Goal: Task Accomplishment & Management: Manage account settings

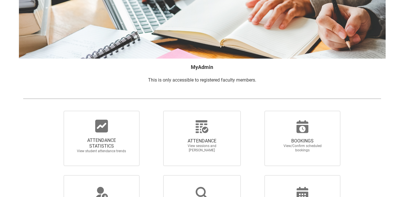
scroll to position [69, 0]
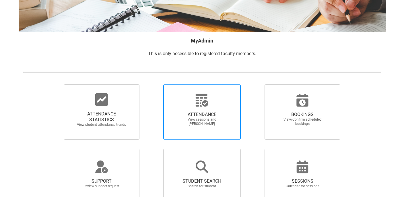
click at [225, 117] on span "View sessions and [PERSON_NAME]" at bounding box center [202, 121] width 50 height 9
click at [153, 84] on input "ATTENDANCE View sessions and mark attendance" at bounding box center [153, 84] width 0 height 0
radio input "true"
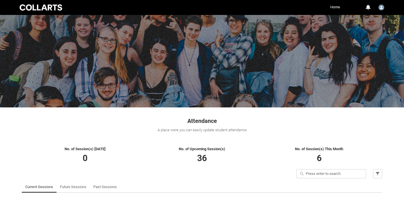
click at [252, 136] on div "Attendance A place were you can easily update student attendance" at bounding box center [201, 122] width 367 height 31
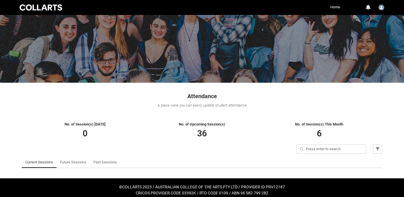
scroll to position [29, 0]
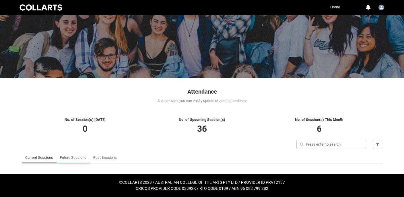
click at [76, 159] on link "Future Sessions" at bounding box center [73, 157] width 26 height 11
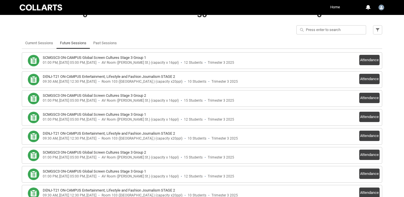
scroll to position [144, 0]
click at [366, 59] on button "Attendance" at bounding box center [369, 59] width 20 height 10
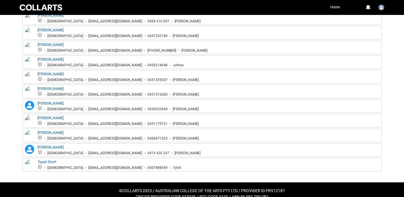
scroll to position [261, 0]
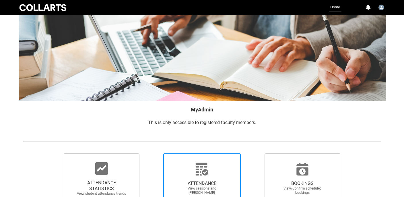
click at [218, 173] on div at bounding box center [201, 169] width 55 height 14
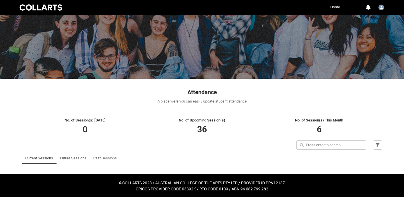
scroll to position [29, 0]
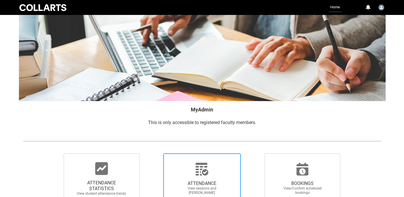
click at [218, 177] on span "ATTENDANCE View sessions and mark attendance" at bounding box center [201, 188] width 55 height 24
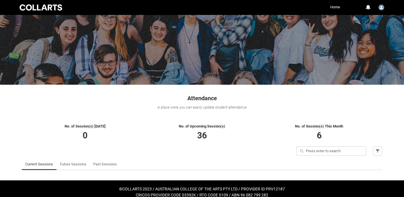
scroll to position [29, 0]
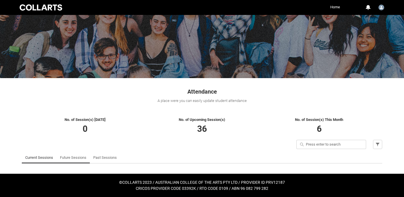
click at [68, 158] on link "Future Sessions" at bounding box center [73, 157] width 26 height 11
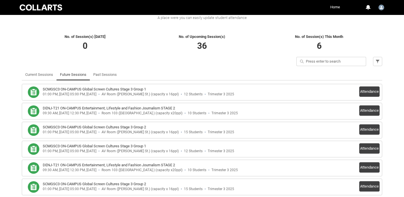
scroll to position [121, 0]
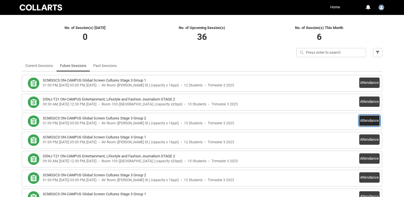
click at [369, 119] on button "Attendance" at bounding box center [369, 120] width 20 height 10
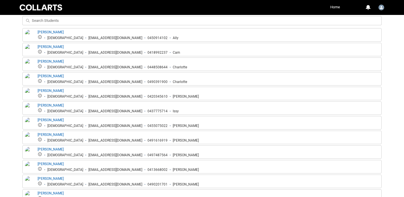
scroll to position [212, 0]
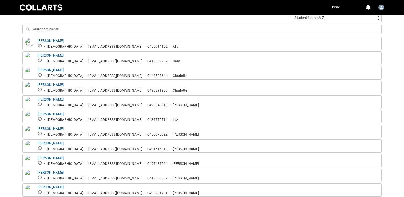
click at [31, 41] on img at bounding box center [29, 44] width 9 height 13
click at [55, 40] on link "Alexandra Lang" at bounding box center [51, 41] width 26 height 4
click at [51, 39] on link "Alexandra Lang" at bounding box center [51, 41] width 26 height 4
click at [32, 42] on img at bounding box center [29, 44] width 9 height 13
click at [173, 44] on div "Ally" at bounding box center [176, 46] width 6 height 4
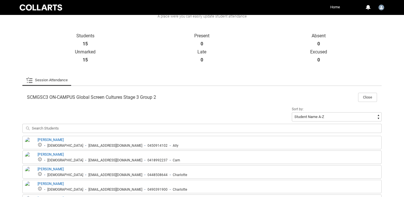
scroll to position [109, 0]
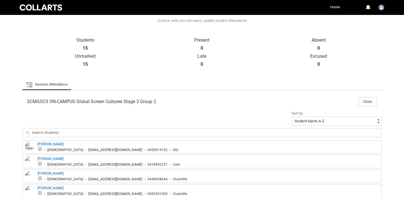
click at [28, 145] on img at bounding box center [29, 147] width 9 height 13
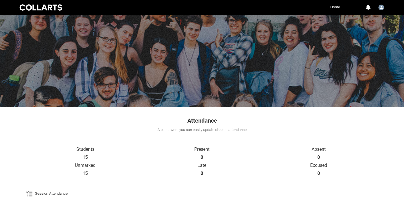
scroll to position [0, 0]
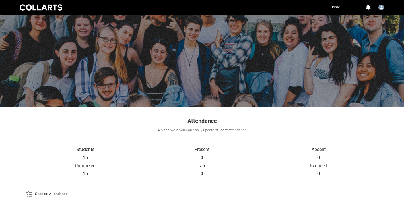
click at [334, 8] on link "Home" at bounding box center [335, 7] width 13 height 9
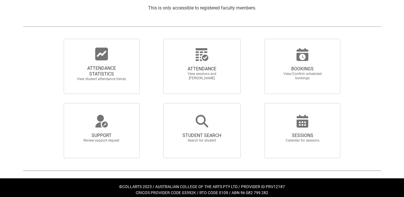
scroll to position [119, 0]
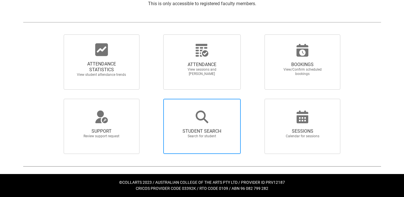
click at [207, 124] on span "STUDENT SEARCH Search for student" at bounding box center [201, 133] width 55 height 19
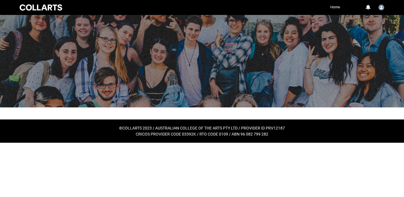
click at [180, 143] on html "Loading × Sorry to interrupt CSS Error Refresh Skip to Main Content Collarts Ed…" at bounding box center [202, 71] width 404 height 143
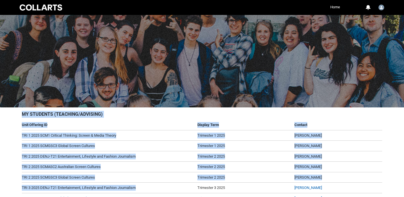
scroll to position [44, 0]
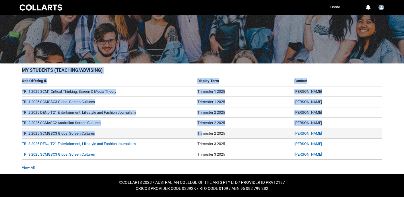
drag, startPoint x: 210, startPoint y: 110, endPoint x: 212, endPoint y: 134, distance: 23.6
click at [212, 134] on div "My Students (Teaching/Advising) Unit Offering ID Display Term Contact TRI 1 202…" at bounding box center [201, 118] width 367 height 110
click at [93, 134] on link "TRI 2 2025 SCMGSC3 Global Screen Cultures" at bounding box center [58, 133] width 73 height 4
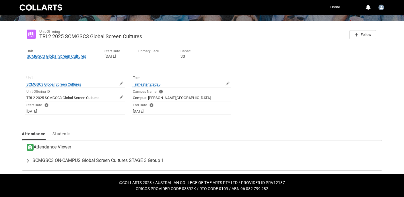
scroll to position [86, 0]
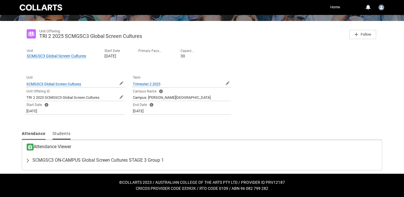
click at [64, 134] on span "Students" at bounding box center [61, 133] width 18 height 5
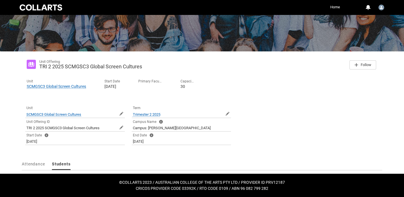
scroll to position [56, 0]
click at [112, 103] on div at bounding box center [207, 42] width 392 height 197
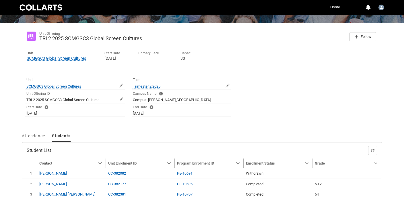
scroll to position [59, 0]
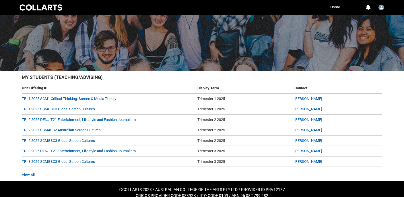
scroll to position [44, 0]
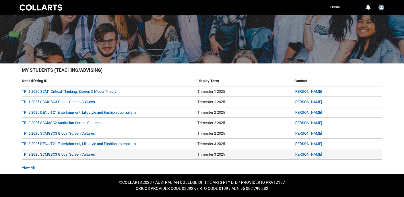
click at [83, 154] on link "TRI 3 2025 SCMGSC3 Global Screen Cultures" at bounding box center [58, 154] width 73 height 4
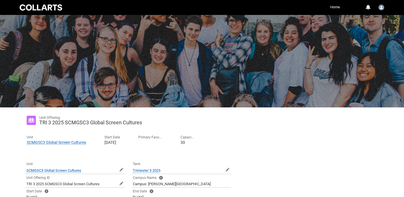
click at [121, 160] on div "Unit SCMGSC3 Global Screen Cultures Open SCMGSC3 Global Screen Cultures Preview…" at bounding box center [74, 167] width 99 height 14
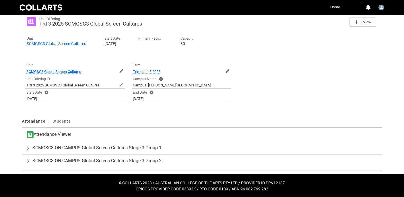
scroll to position [99, 0]
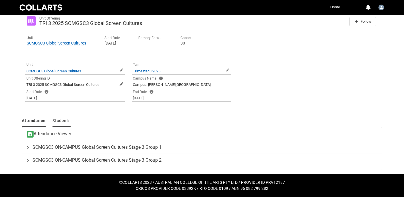
click at [65, 119] on span "Students" at bounding box center [61, 120] width 18 height 5
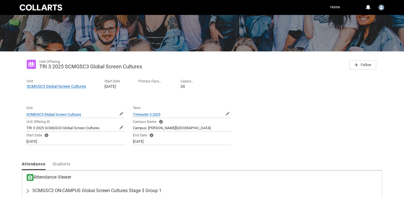
scroll to position [73, 0]
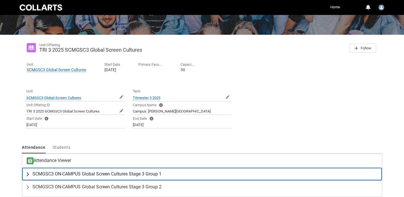
click at [145, 171] on span "SCMGSC3 ON-CAMPUS Global Screen Cultures Stage 3 Group 1" at bounding box center [96, 174] width 129 height 6
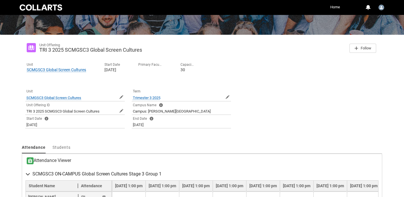
scroll to position [246, 0]
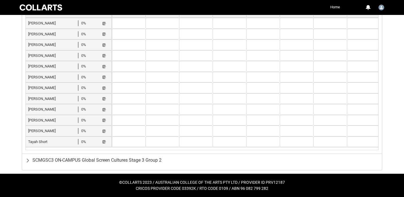
click at [43, 23] on span "Adam Douglas" at bounding box center [53, 23] width 50 height 6
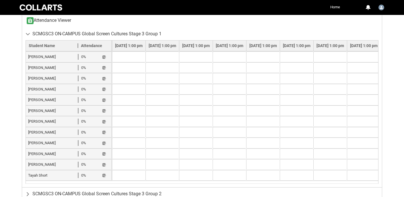
scroll to position [212, 0]
click at [42, 58] on span "Adam Douglas" at bounding box center [53, 58] width 50 height 6
click at [103, 58] on lightning-primitive-icon "button" at bounding box center [104, 58] width 4 height 4
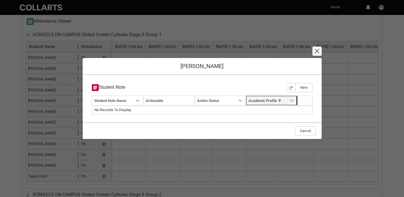
click at [270, 102] on span "Academic Profile" at bounding box center [262, 100] width 28 height 4
click at [291, 100] on lightning-primitive-icon "Academic Profile" at bounding box center [292, 100] width 4 height 4
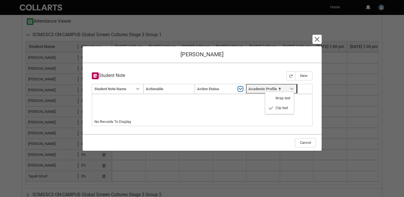
click at [239, 90] on article "Student Note New Navigation Mode Action Mode Sort by: Student Note Name Sorted:…" at bounding box center [202, 97] width 230 height 58
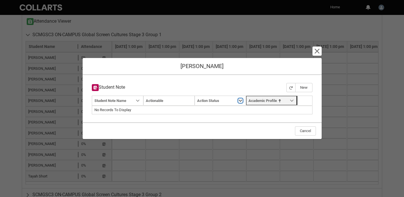
click at [238, 101] on lightning-primitive-icon "Action Status" at bounding box center [240, 100] width 4 height 4
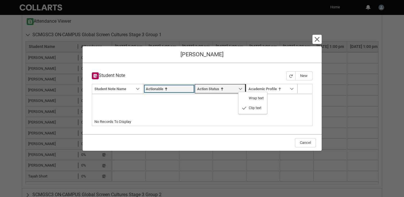
click at [184, 88] on article "Student Note New Navigation Mode Action Mode Sort by: Student Note Name Sorted:…" at bounding box center [202, 97] width 230 height 58
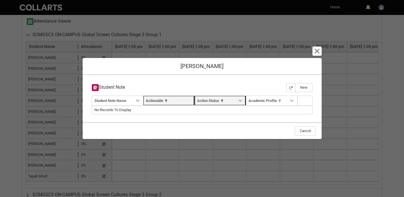
click at [187, 103] on link "Sort by: Actionable" at bounding box center [168, 100] width 51 height 9
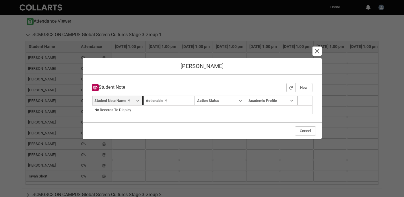
click at [122, 98] on link "Sort by: Student Note Name" at bounding box center [117, 100] width 51 height 9
click at [137, 97] on link "Sort by: Student Note Name" at bounding box center [117, 100] width 51 height 9
click at [313, 50] on lightning-button-icon "Cancel and close" at bounding box center [316, 50] width 9 height 9
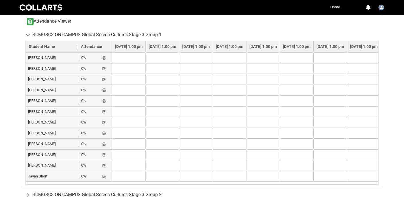
click at [40, 89] on span "Eliza McEwan" at bounding box center [53, 90] width 50 height 6
click at [46, 88] on span "Eliza McEwan" at bounding box center [53, 90] width 50 height 6
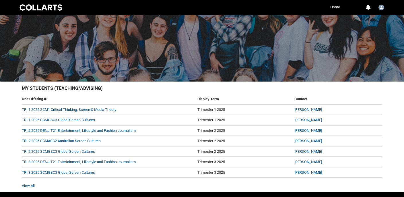
scroll to position [44, 0]
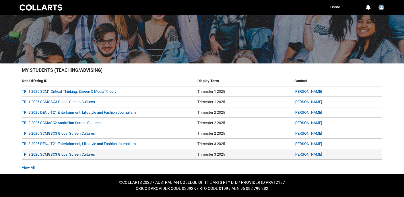
click at [86, 152] on link "TRI 3 2025 SCMGSC3 Global Screen Cultures" at bounding box center [58, 154] width 73 height 4
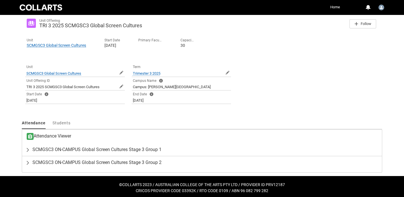
scroll to position [99, 0]
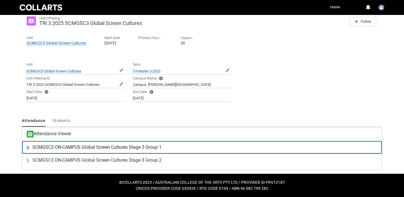
click at [138, 147] on span "SCMGSC3 ON-CAMPUS Global Screen Cultures Stage 3 Group 1" at bounding box center [96, 147] width 129 height 6
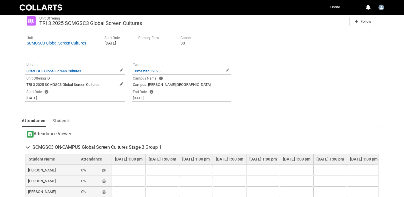
scroll to position [246, 0]
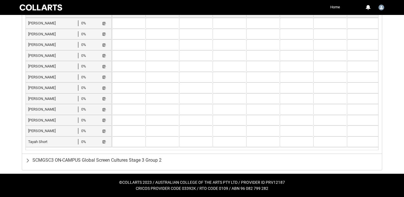
click at [44, 55] on span "Eliza McEwan" at bounding box center [53, 56] width 50 height 6
click at [103, 56] on lightning-primitive-icon "button" at bounding box center [104, 56] width 4 height 4
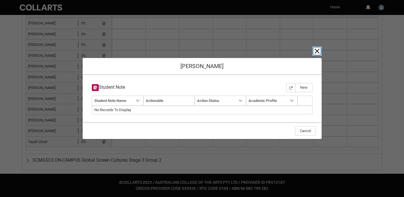
click at [315, 54] on lightning-primitive-icon "button" at bounding box center [316, 51] width 7 height 7
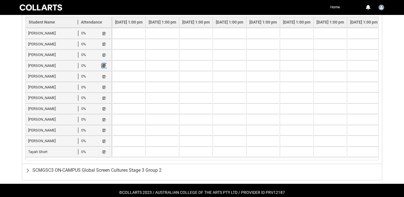
scroll to position [235, 0]
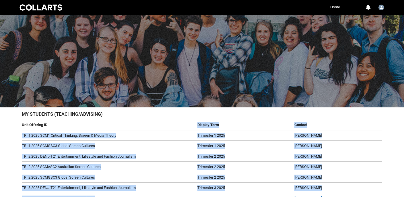
scroll to position [44, 0]
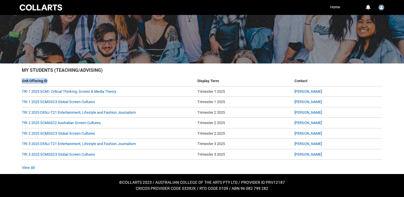
drag, startPoint x: 114, startPoint y: 123, endPoint x: 120, endPoint y: 162, distance: 38.8
click at [120, 162] on div "Unit Offering ID Display Term Contact TRI 1 2025 SCM1 Critical Thinking: Screen…" at bounding box center [202, 120] width 360 height 89
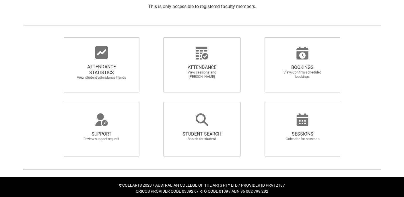
scroll to position [119, 0]
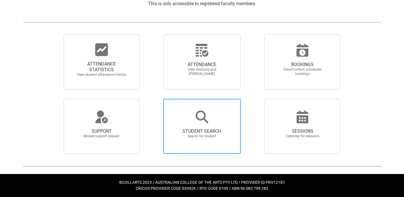
click at [220, 132] on span "STUDENT SEARCH" at bounding box center [202, 131] width 50 height 6
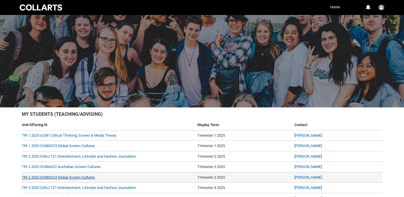
click at [80, 175] on link "TRI 2 2025 SCMGSC3 Global Screen Cultures" at bounding box center [58, 177] width 73 height 4
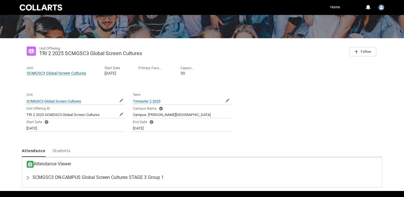
scroll to position [86, 0]
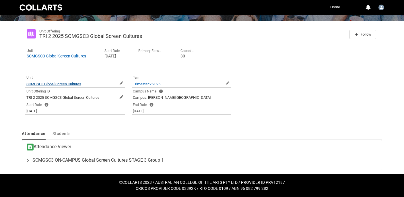
click at [73, 84] on span "SCMGSC3 Global Screen Cultures" at bounding box center [53, 84] width 55 height 4
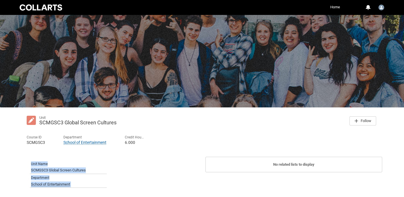
scroll to position [24, 0]
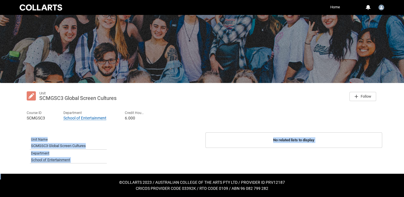
drag, startPoint x: 192, startPoint y: 145, endPoint x: 204, endPoint y: 178, distance: 35.4
click at [204, 178] on div "Skip to Main Content Collarts Education Community Home More 0 Notifications Pro…" at bounding box center [202, 86] width 404 height 221
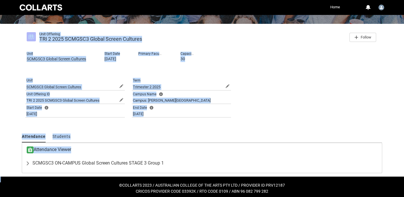
scroll to position [86, 0]
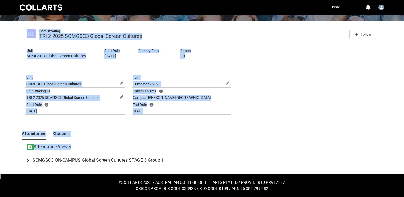
click at [56, 159] on span "SCMGSC3 ON-CAMPUS Global Screen Cultures STAGE 3 Group 1" at bounding box center [97, 160] width 131 height 6
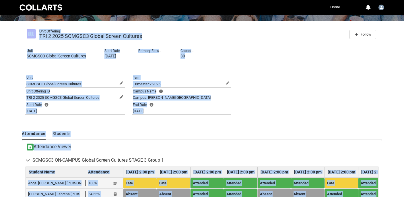
click at [58, 183] on span "Angel David Gomez Sanchez" at bounding box center [56, 183] width 57 height 6
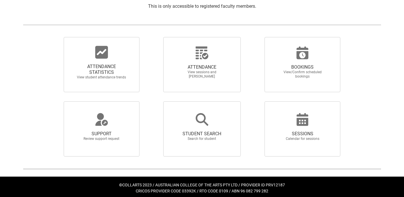
scroll to position [119, 0]
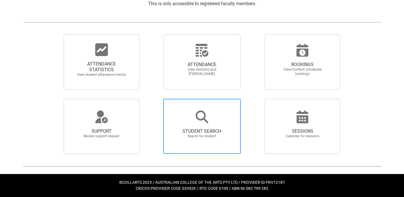
click at [204, 125] on span "STUDENT SEARCH Search for student" at bounding box center [201, 133] width 55 height 19
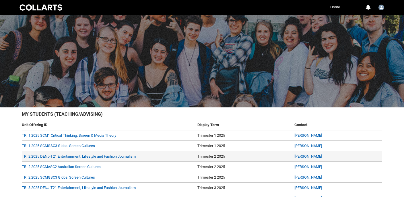
click at [191, 155] on td "TRI 2 2025 DENJ-T21 Entertainment, Lifestyle and Fashion Journalism" at bounding box center [108, 156] width 173 height 11
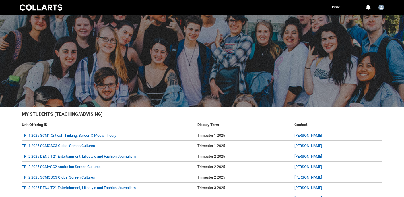
click at [183, 116] on h2 "My Students (Teaching/Advising)" at bounding box center [202, 115] width 360 height 9
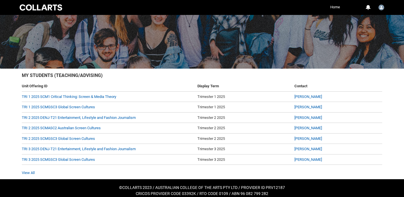
scroll to position [44, 0]
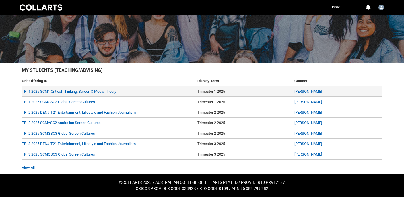
click at [101, 88] on td "TRI 1 2025 SCM1 Critical Thinking: Screen & Media Theory" at bounding box center [108, 91] width 173 height 11
click at [101, 92] on link "TRI 1 2025 SCM1 Critical Thinking: Screen & Media Theory" at bounding box center [69, 91] width 94 height 4
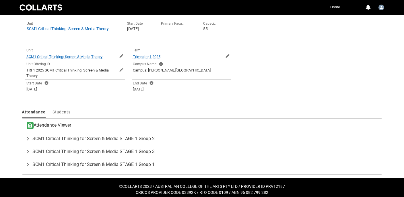
scroll to position [115, 0]
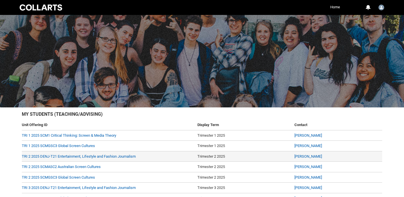
drag, startPoint x: 117, startPoint y: 119, endPoint x: 113, endPoint y: 160, distance: 40.6
click at [113, 162] on table "Unit Offering ID Display Term Contact TRI 1 2025 SCM1 Critical Thinking: Screen…" at bounding box center [202, 162] width 360 height 84
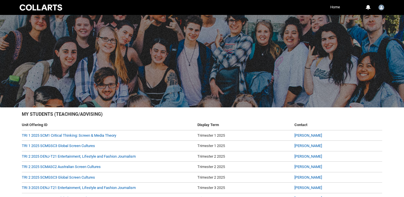
click at [137, 114] on h2 "My Students (Teaching/Advising)" at bounding box center [202, 115] width 360 height 9
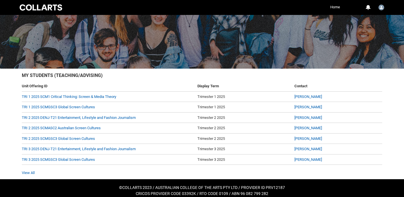
scroll to position [44, 0]
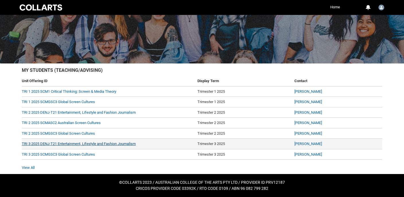
click at [93, 143] on link "TRI 3 2025 DENJ-T21 Entertainment, Lifestyle and Fashion Journalism" at bounding box center [79, 143] width 114 height 4
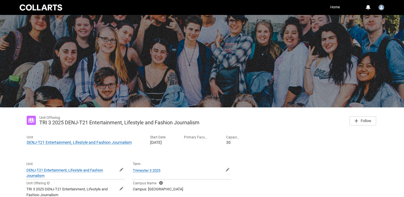
scroll to position [11, 0]
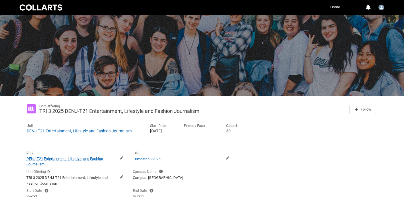
click at [83, 143] on div "Unit Offering TRI 3 2025 DENJ-T21 Entertainment, Lifestyle and Fashion Journali…" at bounding box center [202, 177] width 360 height 157
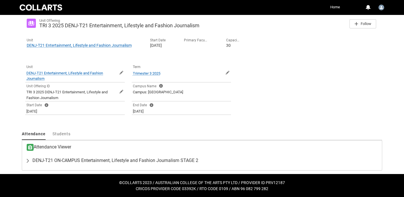
scroll to position [97, 0]
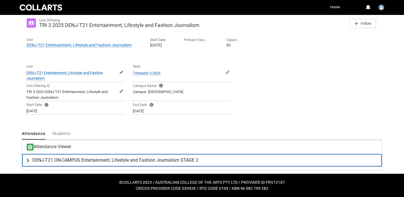
click at [86, 158] on span "DENJ-T21 ON-CAMPUS Entertainment, Lifestyle and Fashion Journalism STAGE 2" at bounding box center [115, 160] width 166 height 6
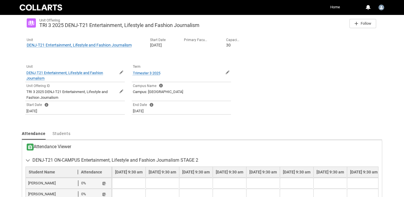
click at [111, 136] on ul "Attendance Students More" at bounding box center [202, 133] width 360 height 11
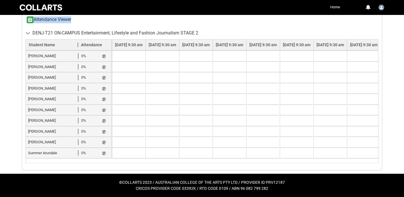
drag, startPoint x: 112, startPoint y: 132, endPoint x: 113, endPoint y: 161, distance: 28.4
click at [113, 161] on div "Attendance Students More Attendance Viewer DENJ-T21 ON-CAMPUS Entertainment, Li…" at bounding box center [202, 85] width 360 height 169
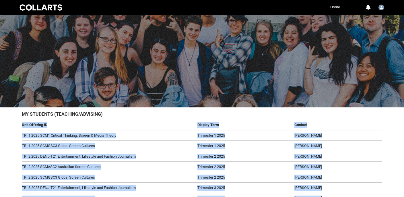
scroll to position [44, 0]
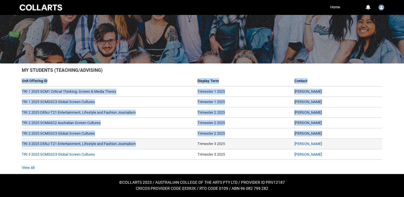
drag, startPoint x: 137, startPoint y: 114, endPoint x: 123, endPoint y: 148, distance: 37.0
click at [123, 148] on div "My Students (Teaching/Advising) Unit Offering ID Display Term Contact TRI 1 202…" at bounding box center [202, 119] width 360 height 104
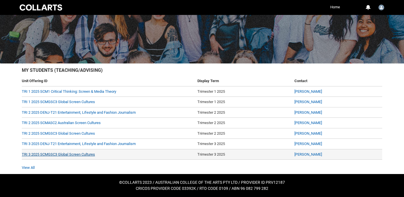
click at [81, 153] on link "TRI 3 2025 SCMGSC3 Global Screen Cultures" at bounding box center [58, 154] width 73 height 4
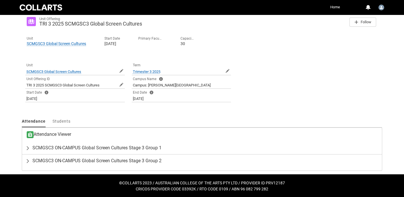
scroll to position [99, 0]
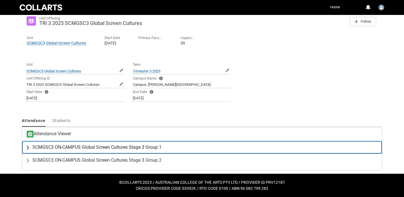
click at [81, 148] on span "SCMGSC3 ON-CAMPUS Global Screen Cultures Stage 3 Group 1" at bounding box center [96, 147] width 129 height 6
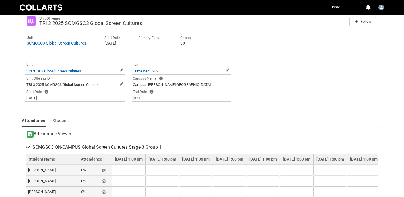
scroll to position [246, 0]
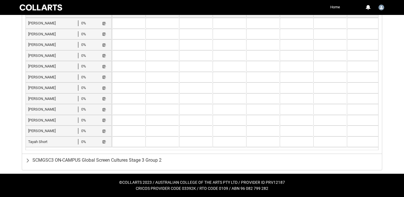
click at [46, 64] on span "Jothan Tassone" at bounding box center [53, 66] width 50 height 6
click at [104, 55] on lightning-primitive-icon "button" at bounding box center [104, 56] width 4 height 4
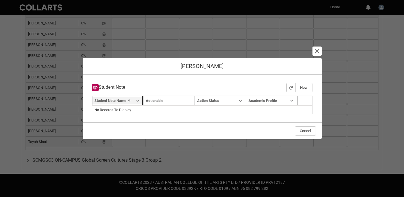
click at [135, 101] on link "Sort by: Student Note Name" at bounding box center [117, 100] width 51 height 9
click at [139, 100] on lightning-primitive-icon "Student Note Name" at bounding box center [138, 100] width 4 height 4
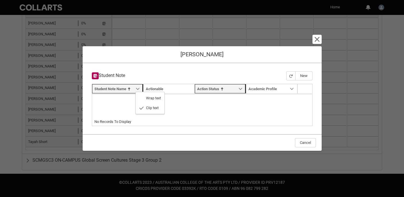
click at [225, 89] on article "Student Note New Navigation Mode Action Mode Sort by: Student Note Name Sorted …" at bounding box center [202, 97] width 230 height 58
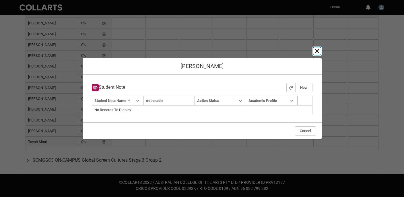
click at [317, 52] on lightning-primitive-icon "button" at bounding box center [316, 51] width 7 height 7
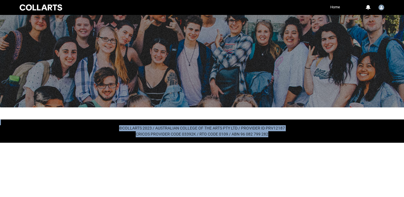
click at [110, 141] on html "Loading × Sorry to interrupt CSS Error Refresh Skip to Main Content Collarts Ed…" at bounding box center [202, 71] width 404 height 143
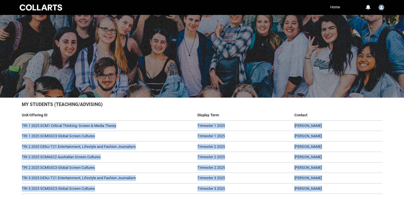
scroll to position [11, 0]
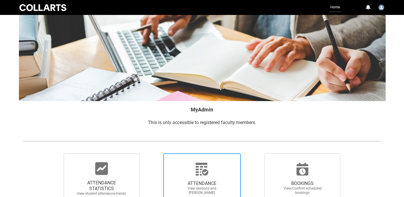
click at [209, 169] on div at bounding box center [201, 169] width 55 height 14
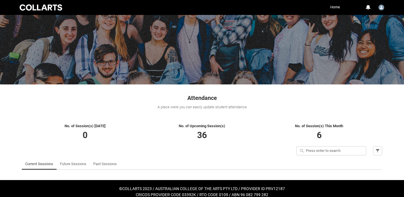
scroll to position [29, 0]
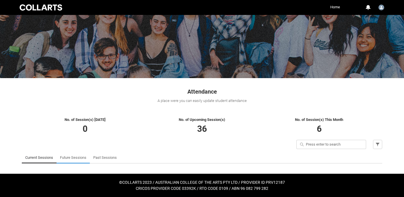
click at [85, 156] on link "Future Sessions" at bounding box center [73, 157] width 26 height 11
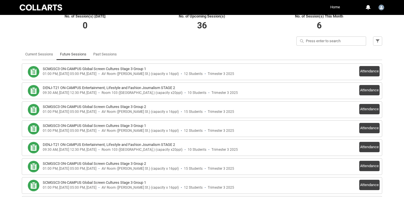
scroll to position [144, 0]
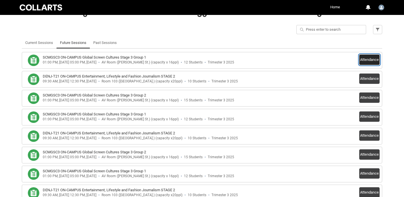
click at [370, 57] on button "Attendance" at bounding box center [369, 59] width 20 height 10
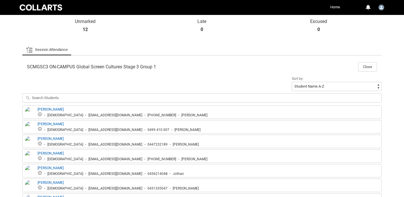
scroll to position [167, 0]
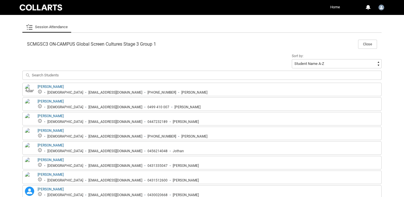
click at [29, 89] on img at bounding box center [29, 90] width 9 height 13
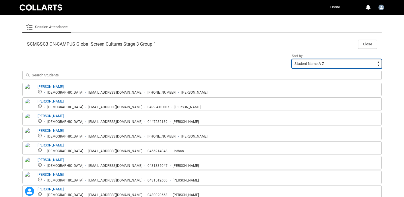
click at [302, 63] on select "Student Name A-Z Student Name Z-A Student Last Name A-Z Student Last Name Z-A" at bounding box center [337, 63] width 90 height 9
click at [292, 59] on select "Student Name A-Z Student Name Z-A Student Last Name A-Z Student Last Name Z-A" at bounding box center [337, 63] width 90 height 9
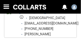
scroll to position [198, 0]
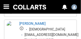
drag, startPoint x: 65, startPoint y: 21, endPoint x: 44, endPoint y: 4, distance: 26.5
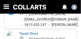
scroll to position [480, 0]
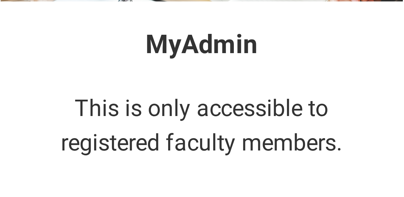
scroll to position [21, 0]
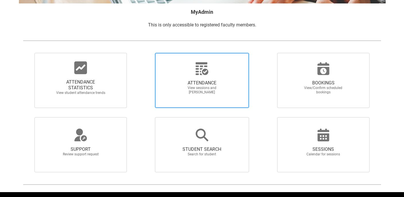
click at [218, 85] on span "ATTENDANCE" at bounding box center [202, 83] width 50 height 6
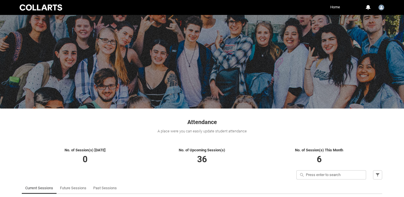
click at [183, 138] on div "Attendance A place were you can easily update student attendance" at bounding box center [201, 123] width 367 height 31
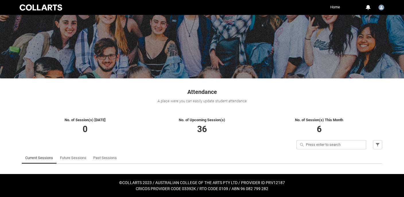
scroll to position [30, 0]
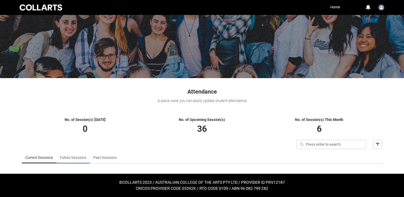
click at [71, 155] on link "Future Sessions" at bounding box center [73, 157] width 26 height 11
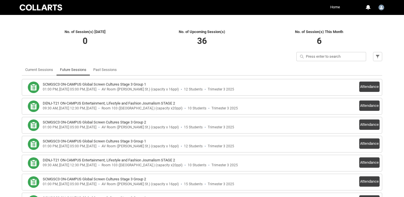
scroll to position [122, 0]
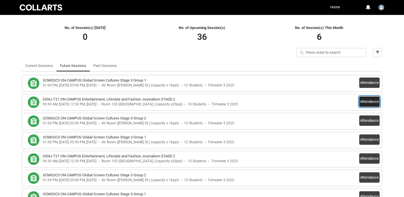
click at [370, 99] on button "Attendance" at bounding box center [369, 101] width 20 height 10
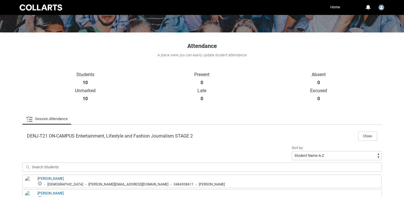
click at [133, 110] on div "Students 10 Present 0 Absent 0 Unmarked 10 Late 0 Excused 0 Session Attendance …" at bounding box center [201, 199] width 359 height 255
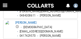
scroll to position [213, 0]
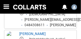
click at [43, 20] on div "asawyer.20252607@mycollarts.edu.au" at bounding box center [64, 20] width 80 height 4
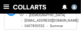
scroll to position [456, 0]
